Goal: Transaction & Acquisition: Purchase product/service

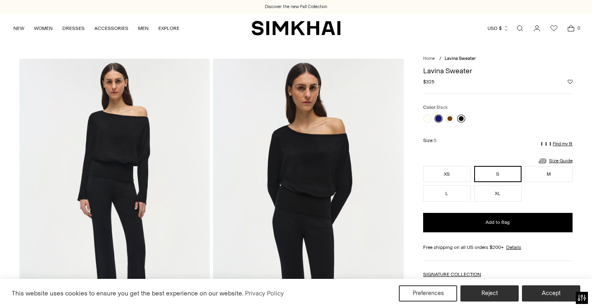
click at [460, 115] on link at bounding box center [461, 119] width 8 height 8
click at [485, 176] on button "S" at bounding box center [498, 174] width 48 height 16
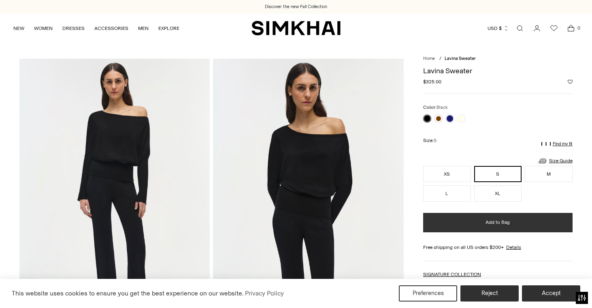
click at [470, 222] on button "Add to Bag" at bounding box center [497, 222] width 149 height 19
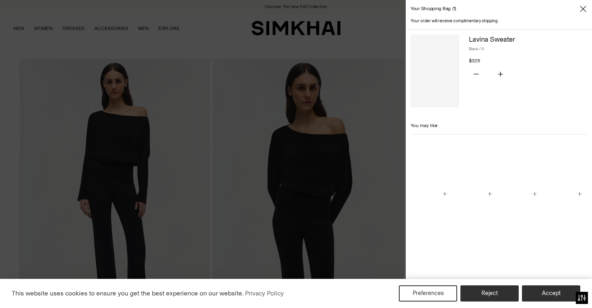
click at [28, 43] on div at bounding box center [296, 154] width 592 height 308
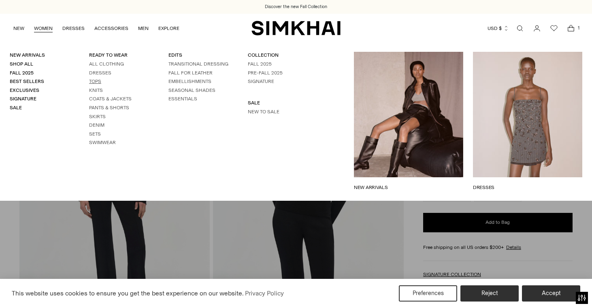
click at [95, 81] on link "Tops" at bounding box center [95, 82] width 12 height 6
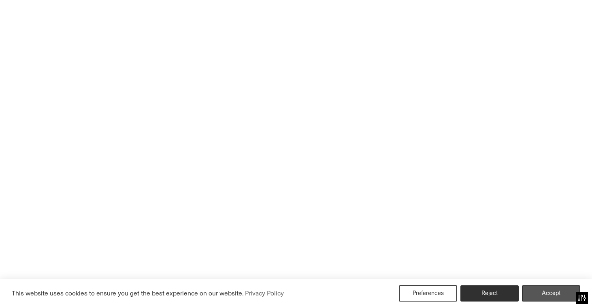
click at [555, 294] on button "Accept" at bounding box center [551, 294] width 58 height 16
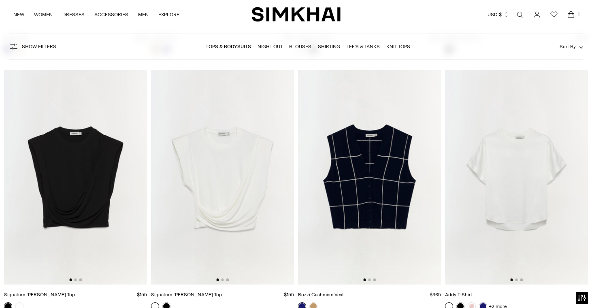
scroll to position [4328, 0]
